Goal: Task Accomplishment & Management: Use online tool/utility

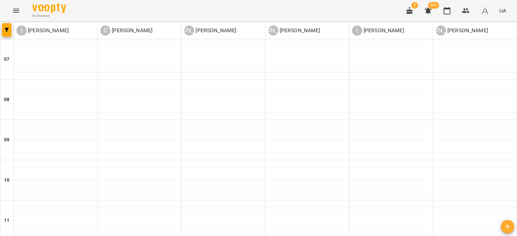
scroll to position [383, 0]
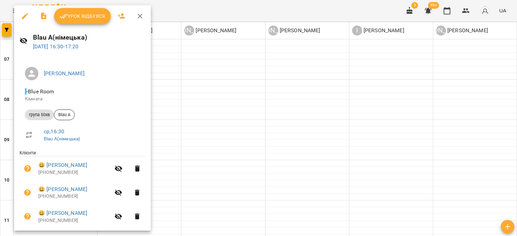
click at [81, 13] on span "Урок відбувся" at bounding box center [83, 16] width 46 height 8
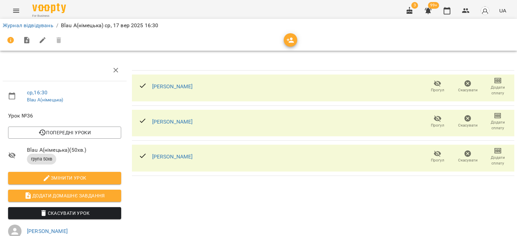
click at [80, 196] on span "Додати домашнє завдання" at bounding box center [64, 196] width 102 height 8
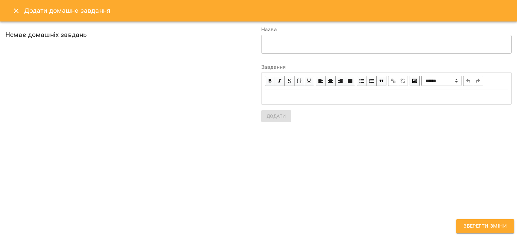
click at [309, 98] on div "Edit text" at bounding box center [386, 98] width 243 height 8
click at [284, 45] on textarea at bounding box center [386, 44] width 241 height 6
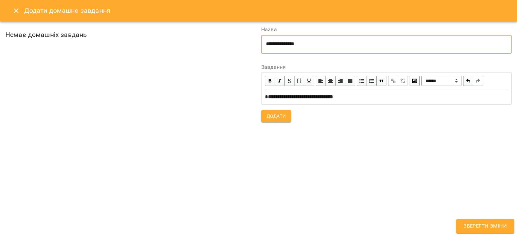
type textarea "**********"
drag, startPoint x: 269, startPoint y: 118, endPoint x: 277, endPoint y: 118, distance: 8.8
click at [269, 118] on span "Додати" at bounding box center [275, 116] width 19 height 8
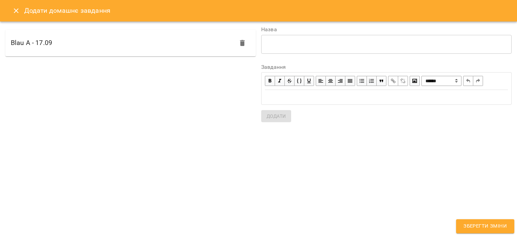
click at [481, 224] on span "Зберегти зміни" at bounding box center [484, 226] width 43 height 9
